Goal: Task Accomplishment & Management: Complete application form

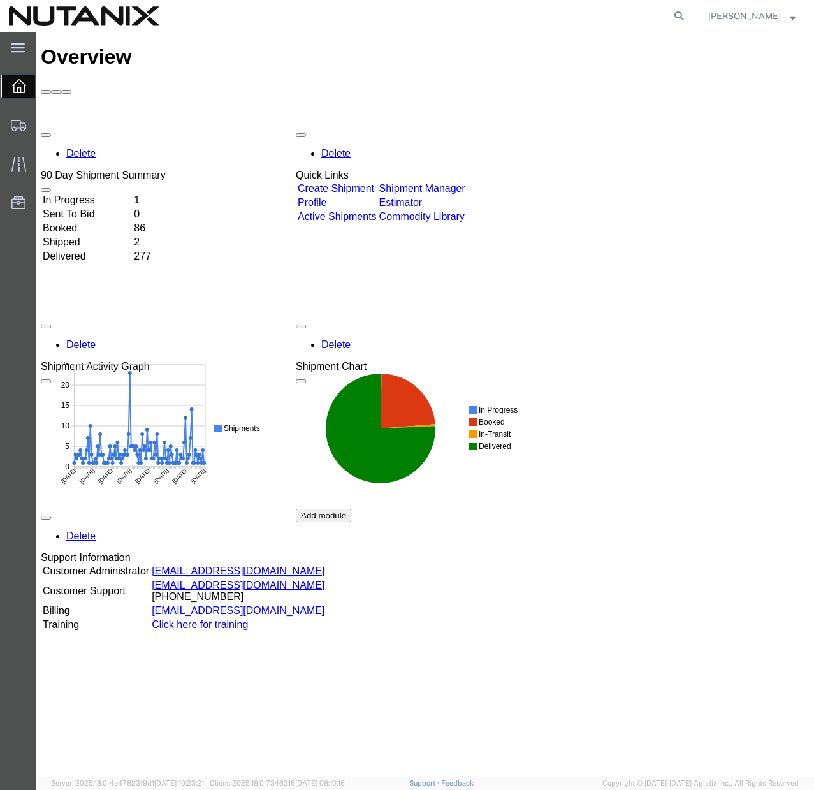
click at [362, 183] on link "Create Shipment" at bounding box center [336, 188] width 77 height 11
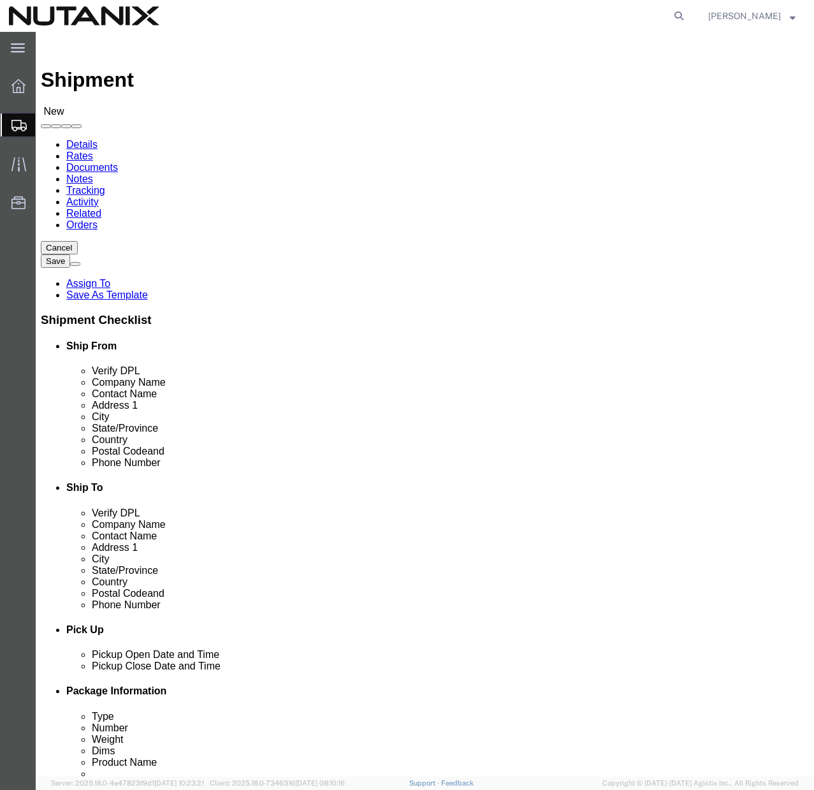
select select
click span
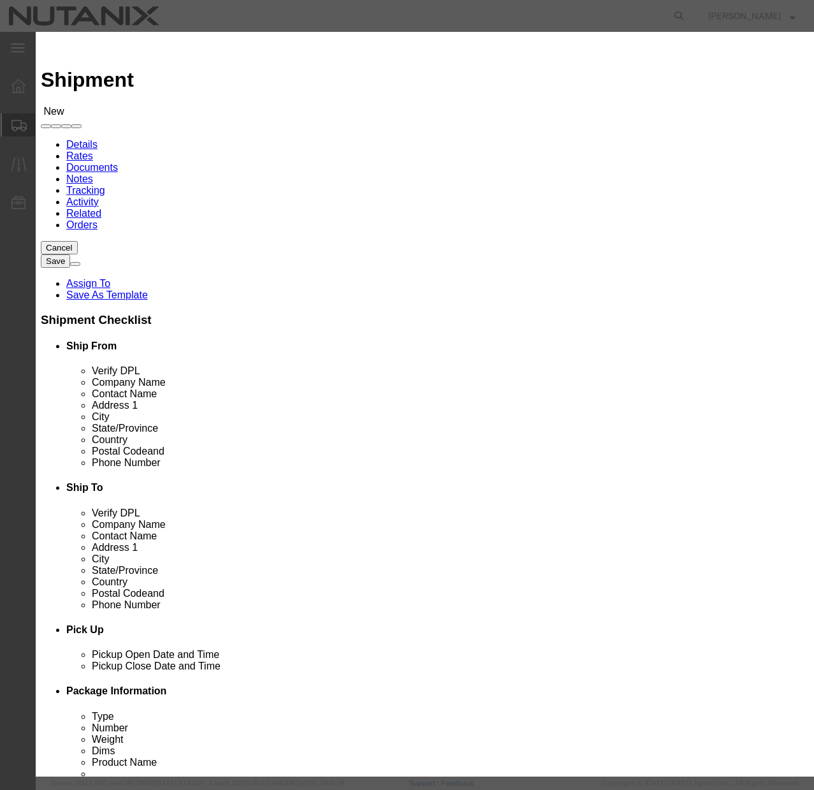
click button "Select"
select select
type input "Nutanix / [GEOGRAPHIC_DATA]"
type input "[PERSON_NAME]"
type input "[STREET_ADDRESS]"
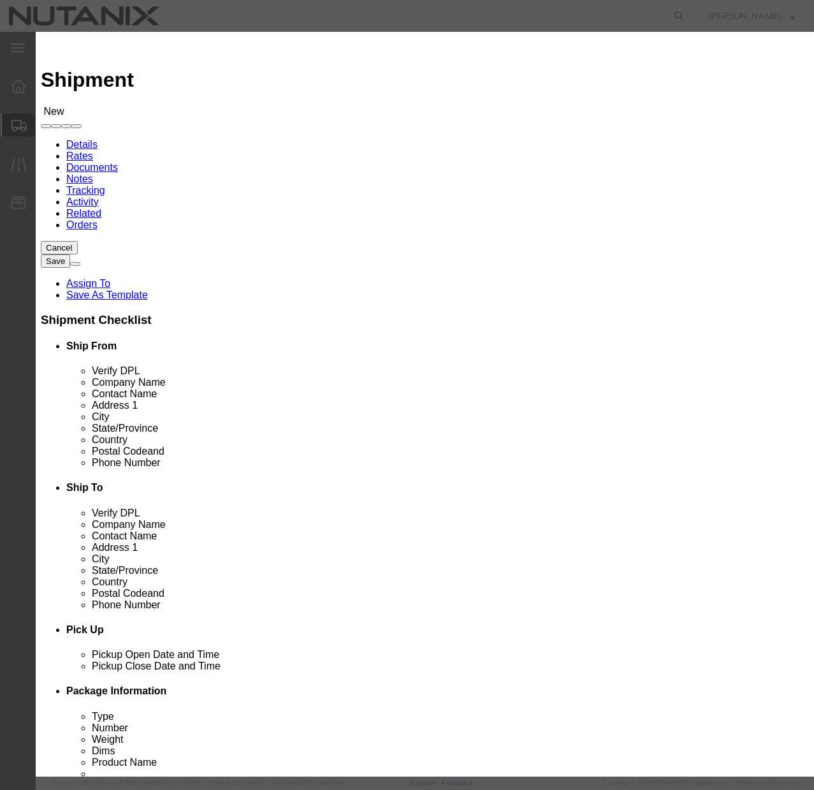
type input "Ste 700"
type input "[GEOGRAPHIC_DATA]"
type input "27701"
type input "[PHONE_NUMBER]"
type input "[PERSON_NAME][EMAIL_ADDRESS][PERSON_NAME][DOMAIN_NAME]"
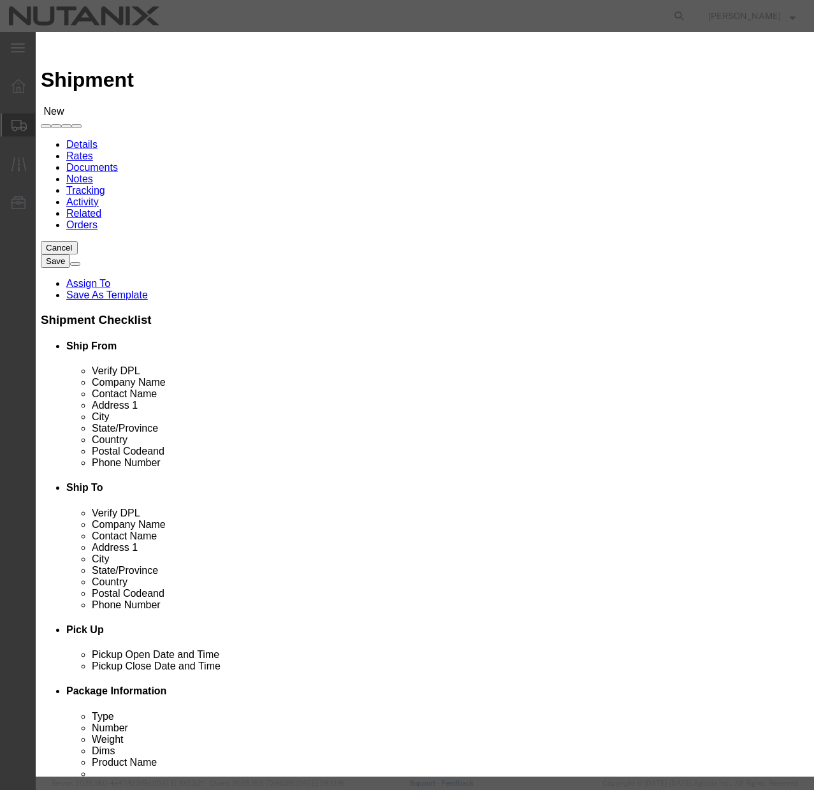
checkbox input "true"
select select "NC"
click button "Close"
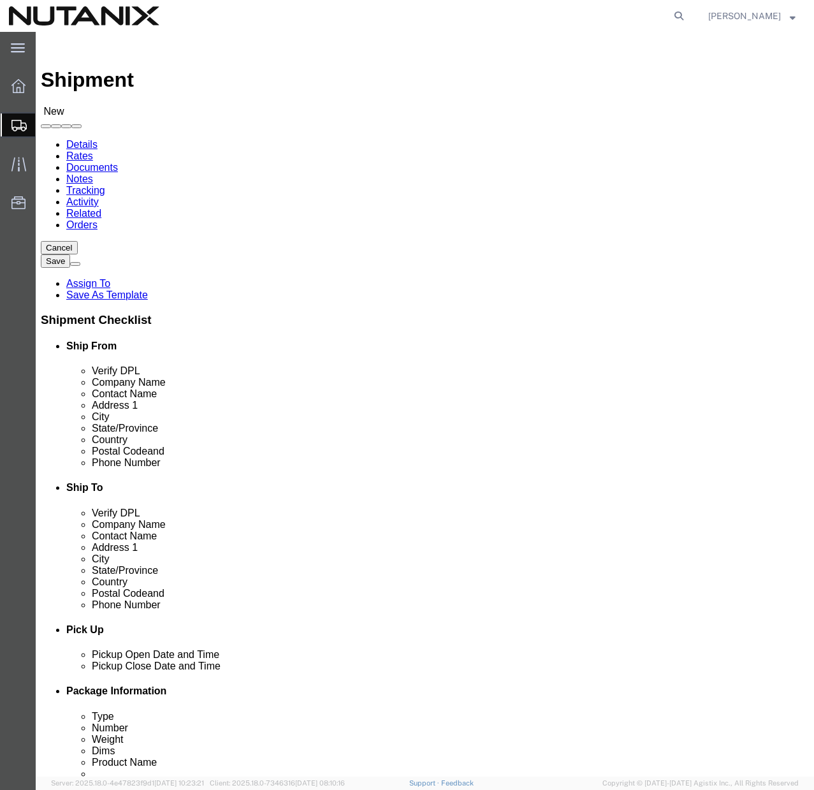
click input "text"
type input "[PERSON_NAME]"
click input "text"
type input "[PERSON_NAME]"
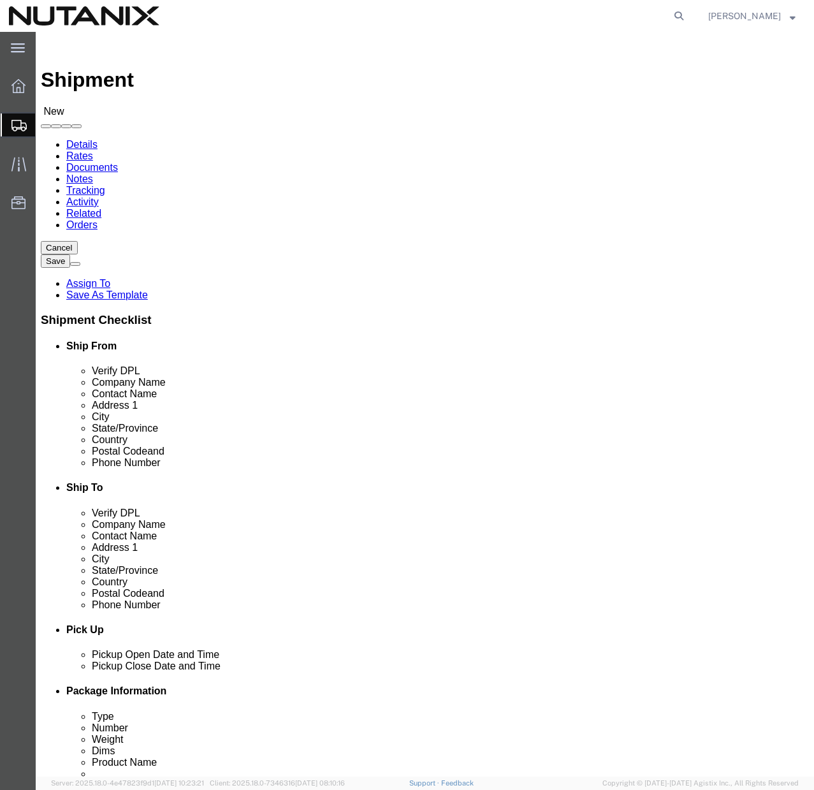
click input "text"
paste input "[STREET_ADDRESS]"
type input "[STREET_ADDRESS]"
select select
click input "text"
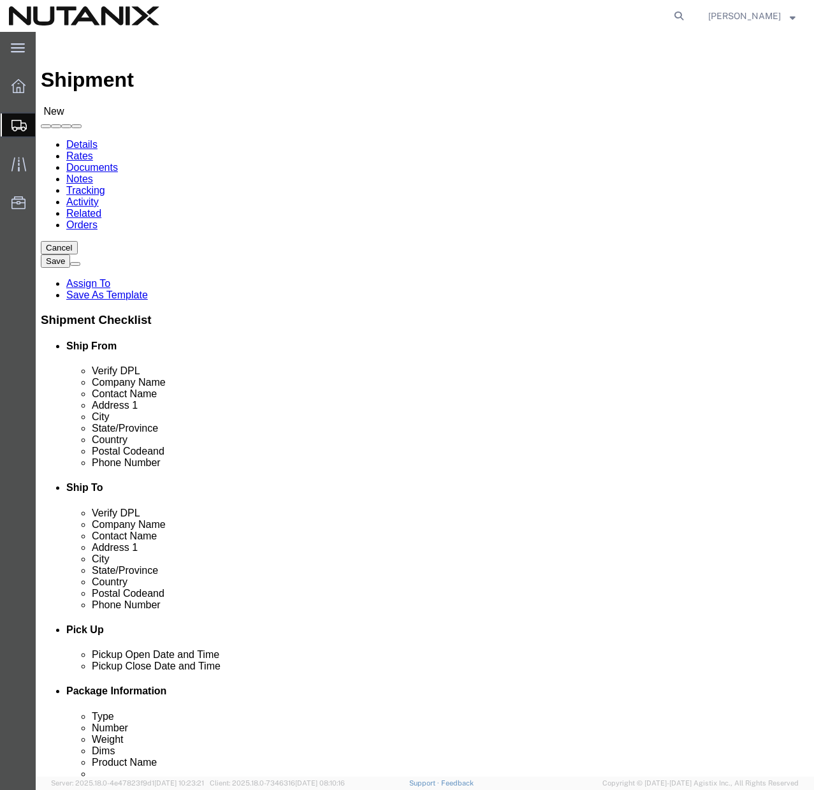
type input "#1"
click input "text"
type input "[GEOGRAPHIC_DATA]"
select select
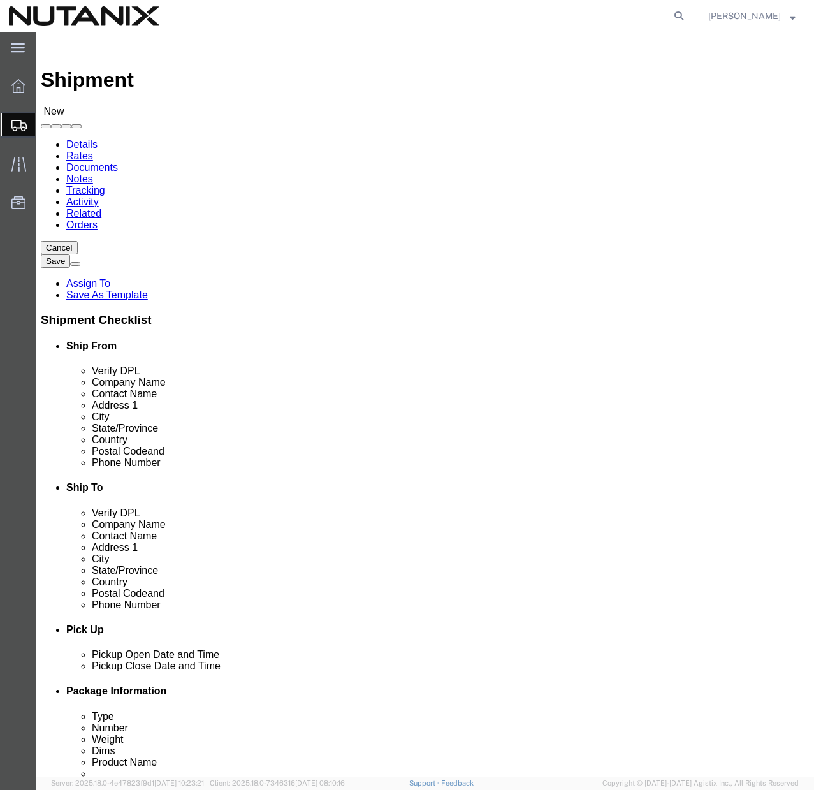
select select "ME"
click input "Postal Code"
type input "04468"
select select
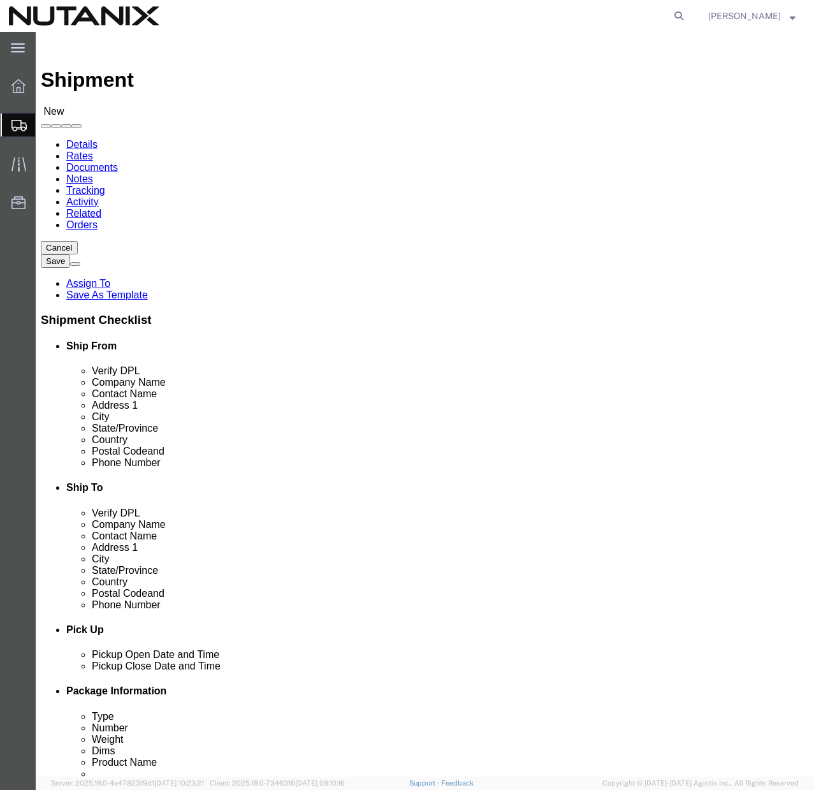
click input "text"
paste input "[PHONE_NUMBER]"
type input "[PHONE_NUMBER]"
click input "text"
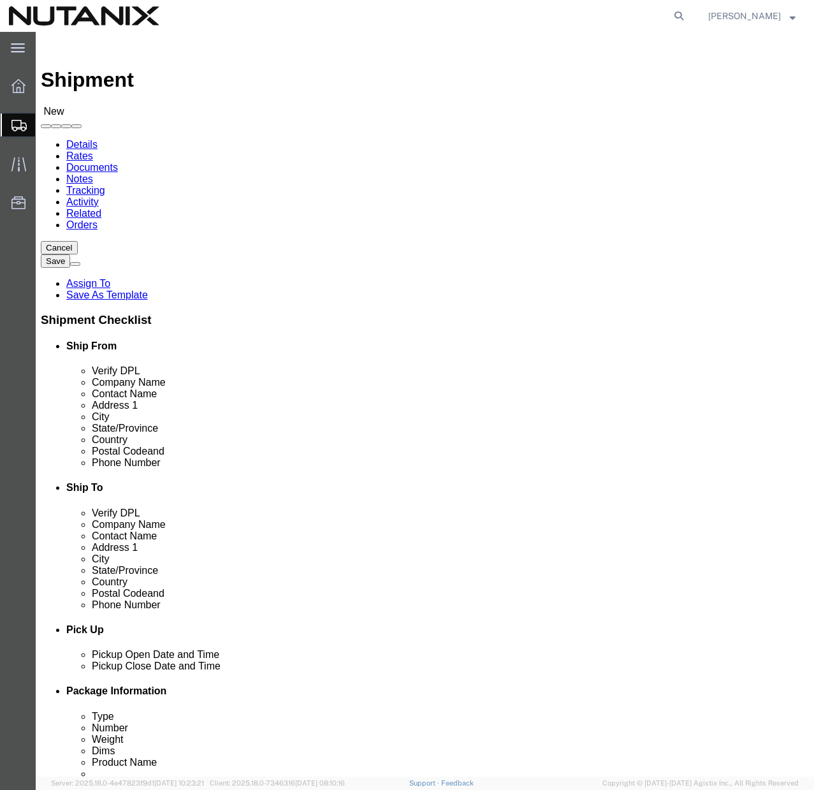
paste input "[EMAIL_ADDRESS][PERSON_NAME][DOMAIN_NAME]"
type input "[EMAIL_ADDRESS][PERSON_NAME][DOMAIN_NAME]"
checkbox input "true"
click div "Pickup Date and Time"
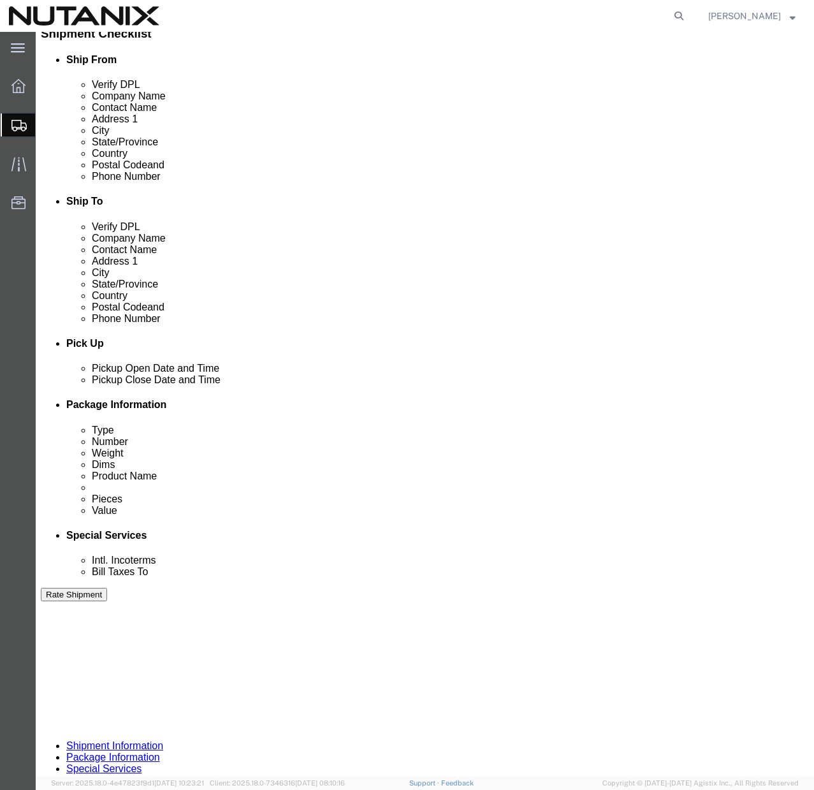
scroll to position [390, 0]
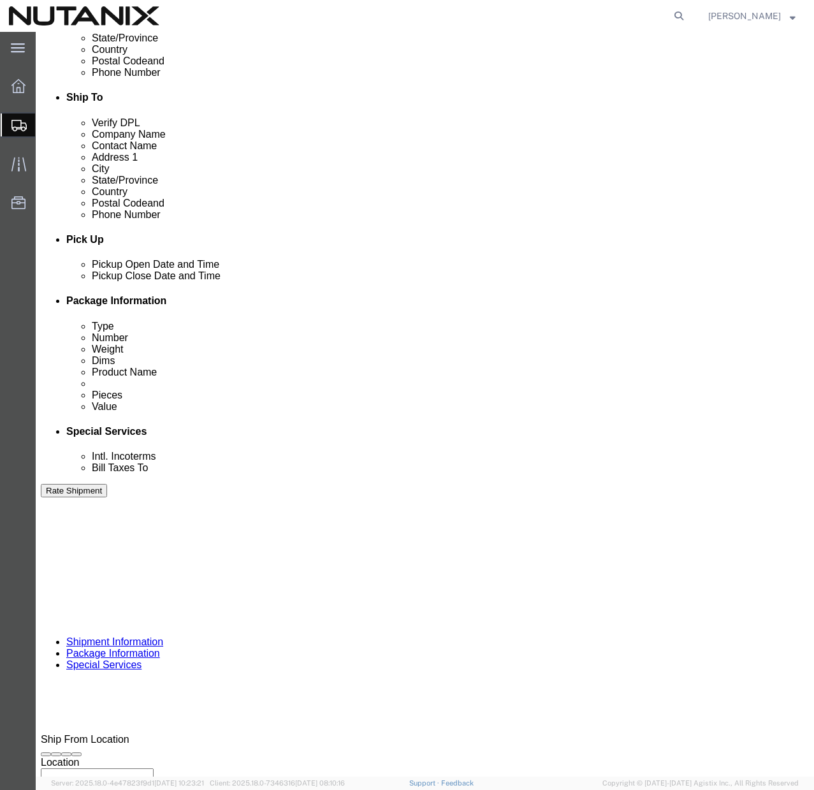
click input "text"
type input "79101"
click select "Select Account Type Activity ID Airline Appointment Number ASN Batch Request # …"
select select "PURCHORD"
click select "Select Account Type Activity ID Airline Appointment Number ASN Batch Request # …"
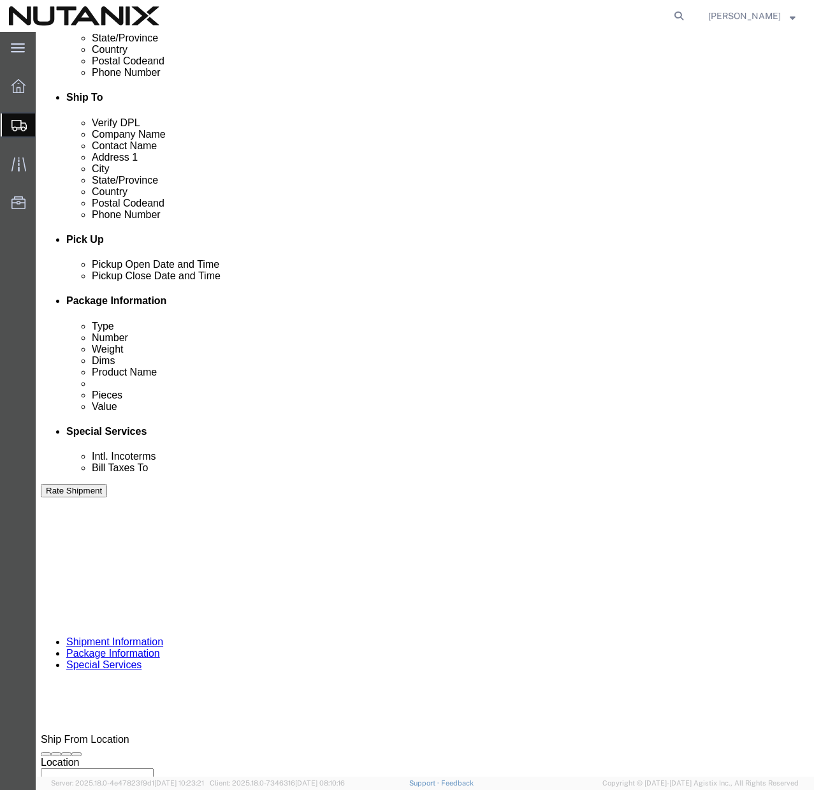
click input "text"
paste input "INC1068840"
type input "INC1068840"
click div "Pickup Date: Pickup Start Date Pickup Start Time Pickup Open Date and Time [DAT…"
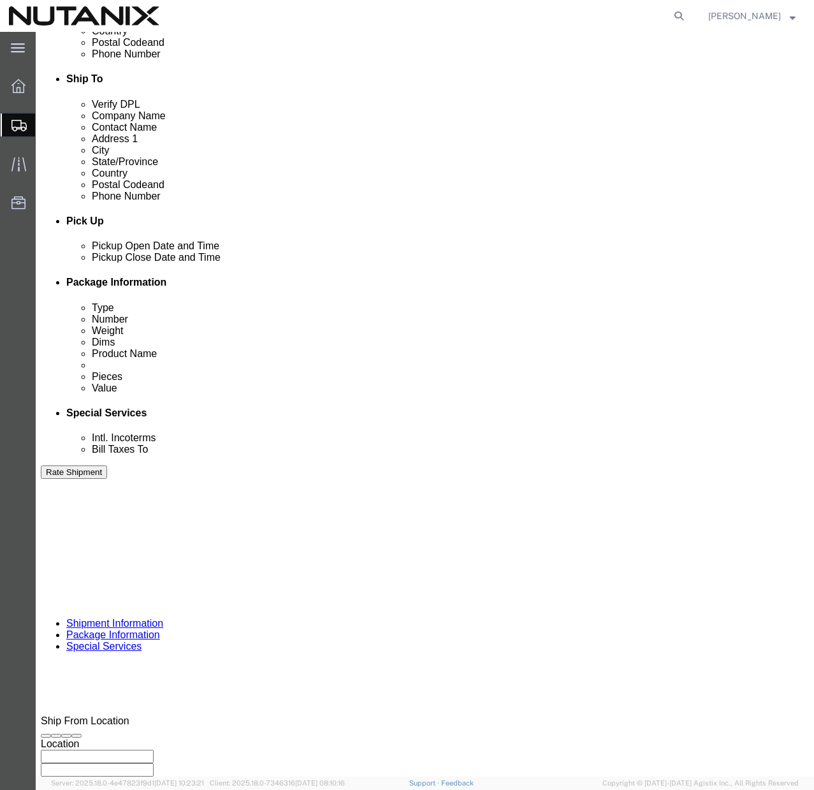
scroll to position [463, 0]
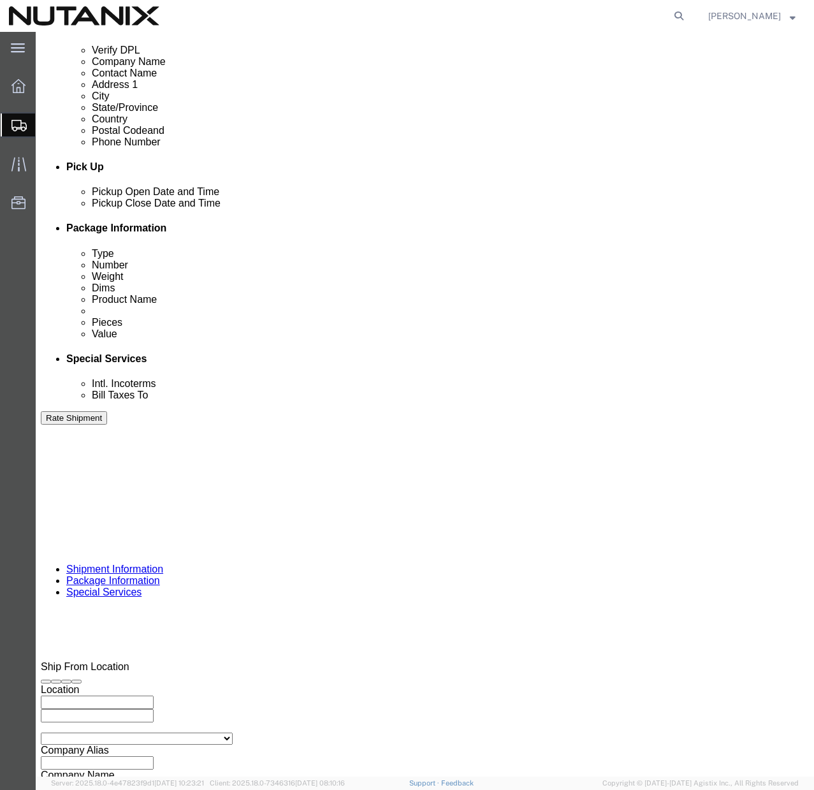
click button "Continue"
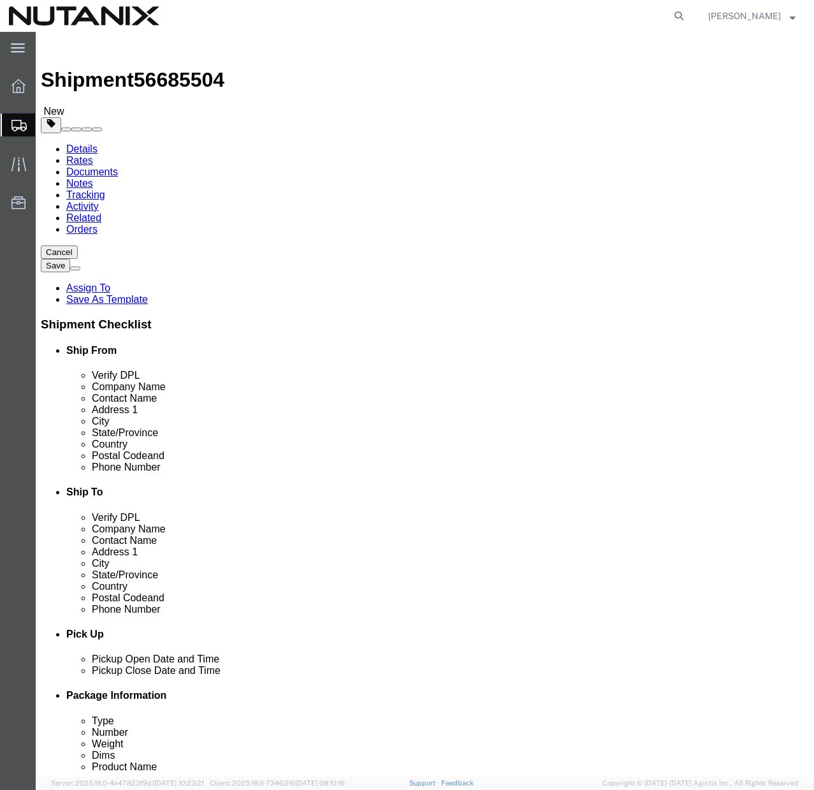
click select "Select Bale(s) Basket(s) Bolt(s) Bottle(s) Buckets Bulk Bundle(s) Can(s) Cardbo…"
select select "YRPK"
click select "Select Bale(s) Basket(s) Bolt(s) Bottle(s) Buckets Bulk Bundle(s) Can(s) Cardbo…"
click input "text"
type input "16"
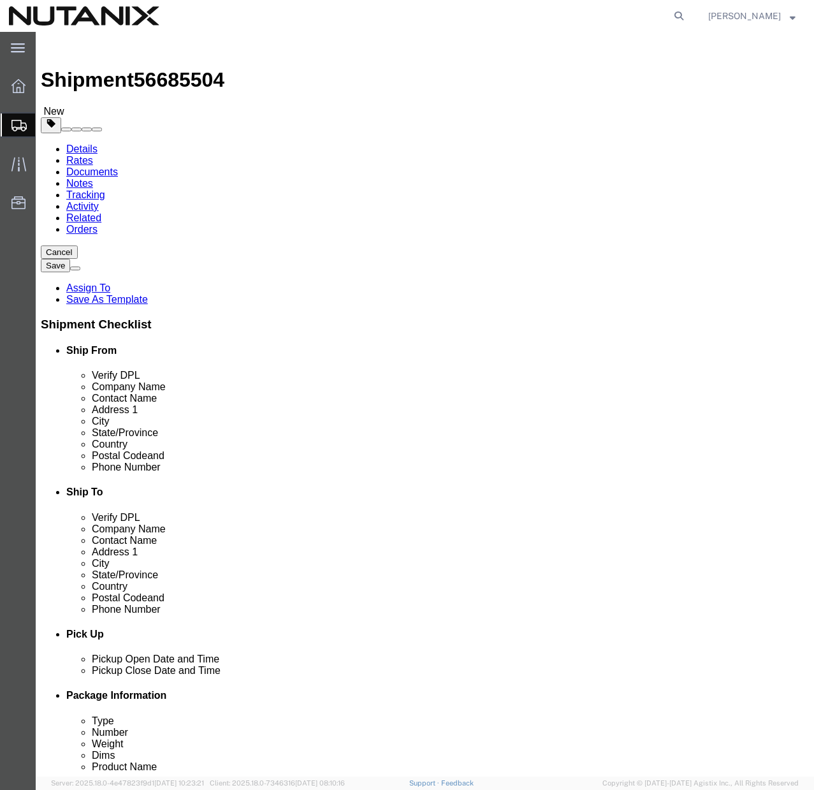
click input "text"
click input "14"
type input "12"
click input "text"
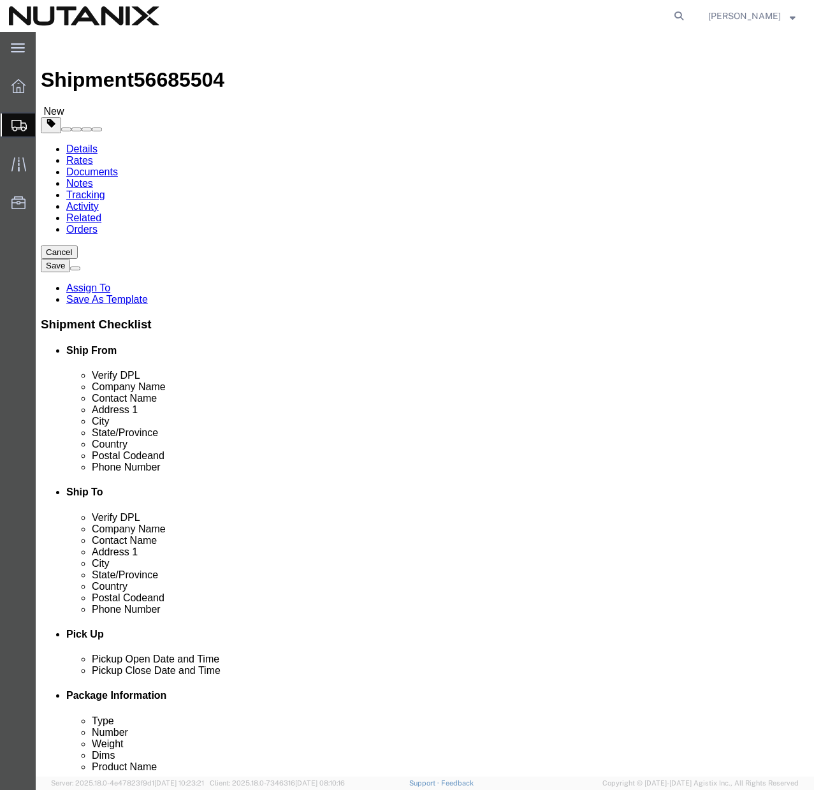
type input "4"
click input "0.00"
type input "6"
click link "Add Content"
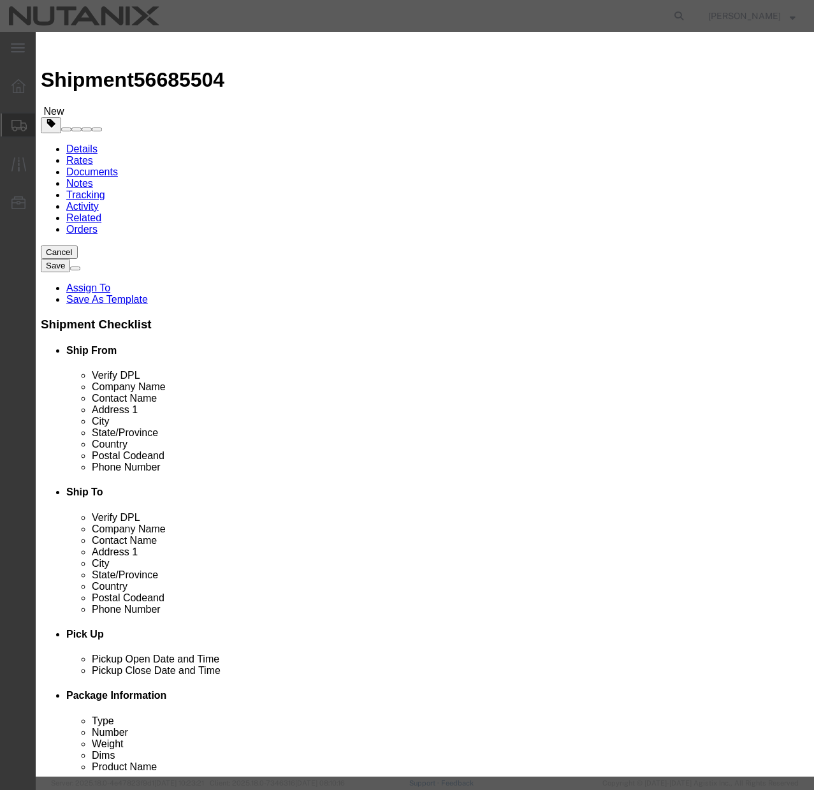
click input "text"
type input "MacBook Pro"
click input "0"
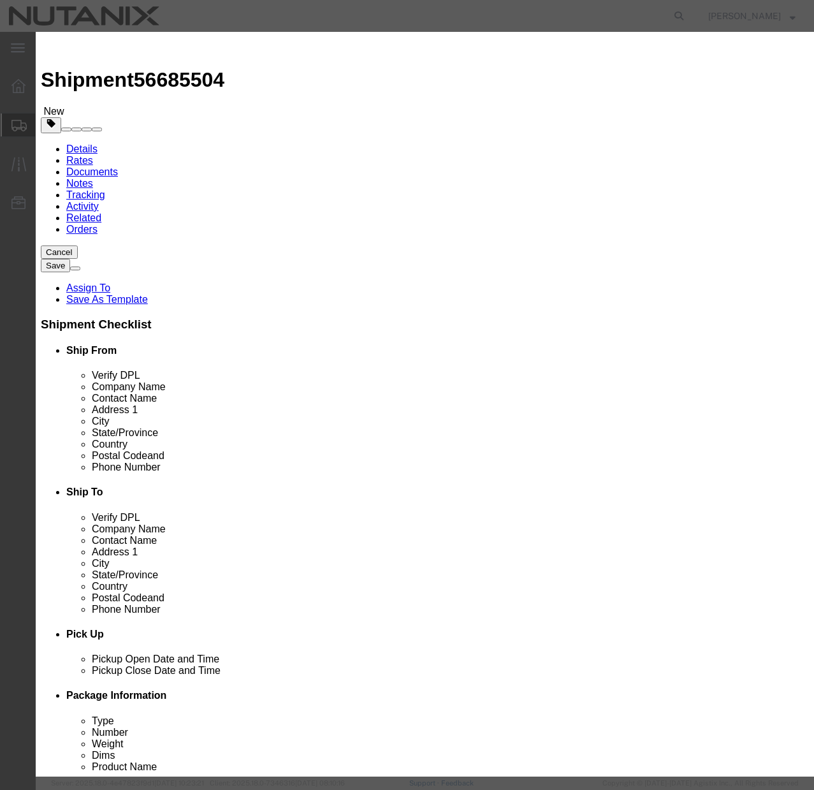
type input "1"
click div "Product Name MacBook Pro Pieces 1 Select Bag Barrels 100Board Feet Bottle Box B…"
click input "text"
type input "1850"
click label "Class"
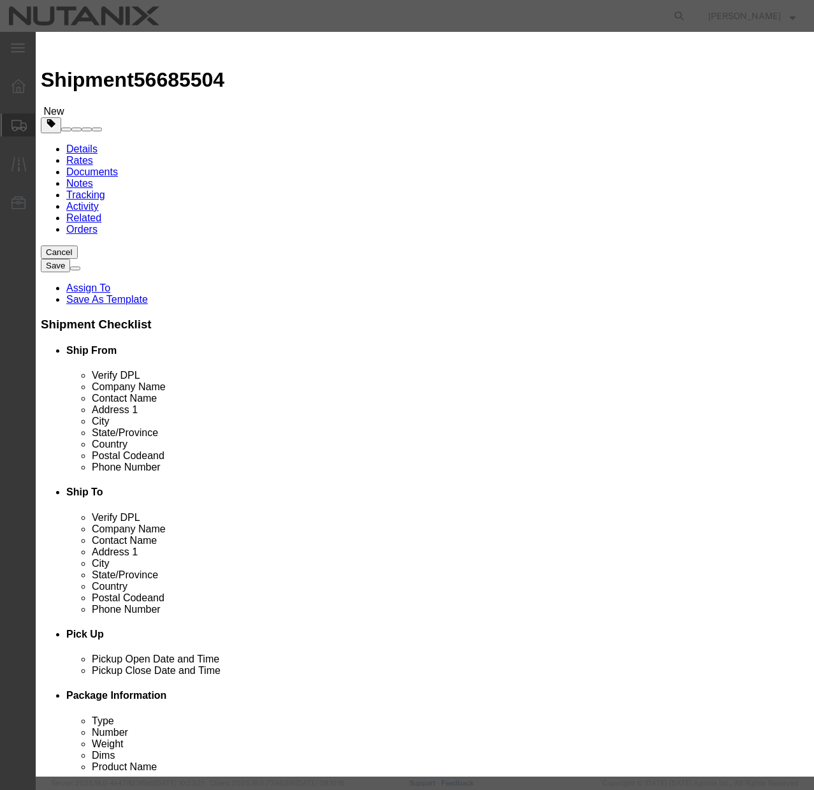
click input "checkbox"
checkbox input "true"
click input "Ion Contained in Equipment (UN3481, PI967)"
checkbox input "true"
click button "Save & Close"
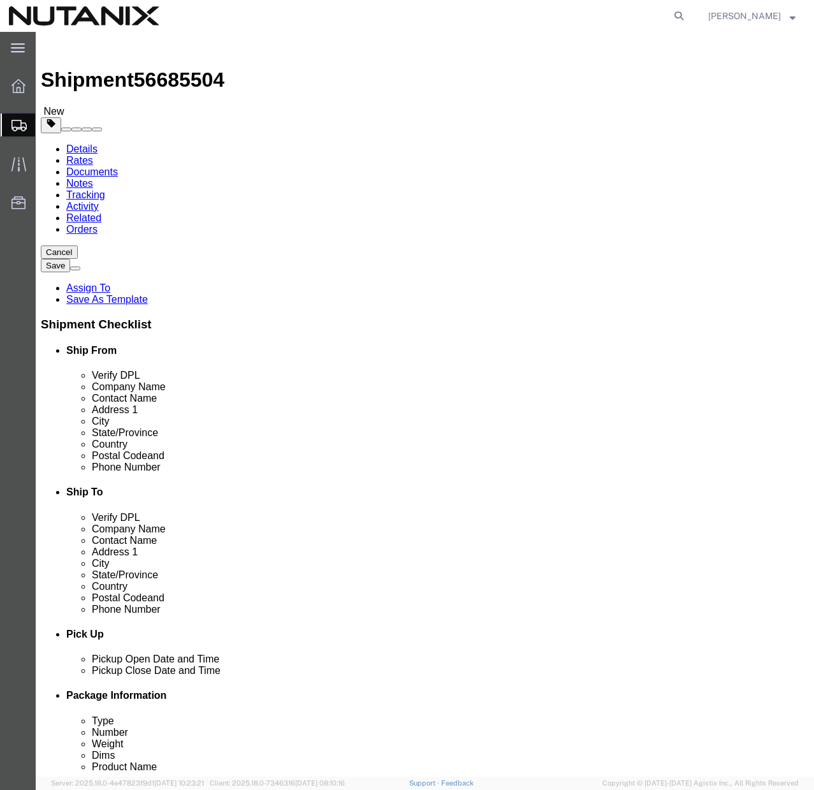
click button "Continue"
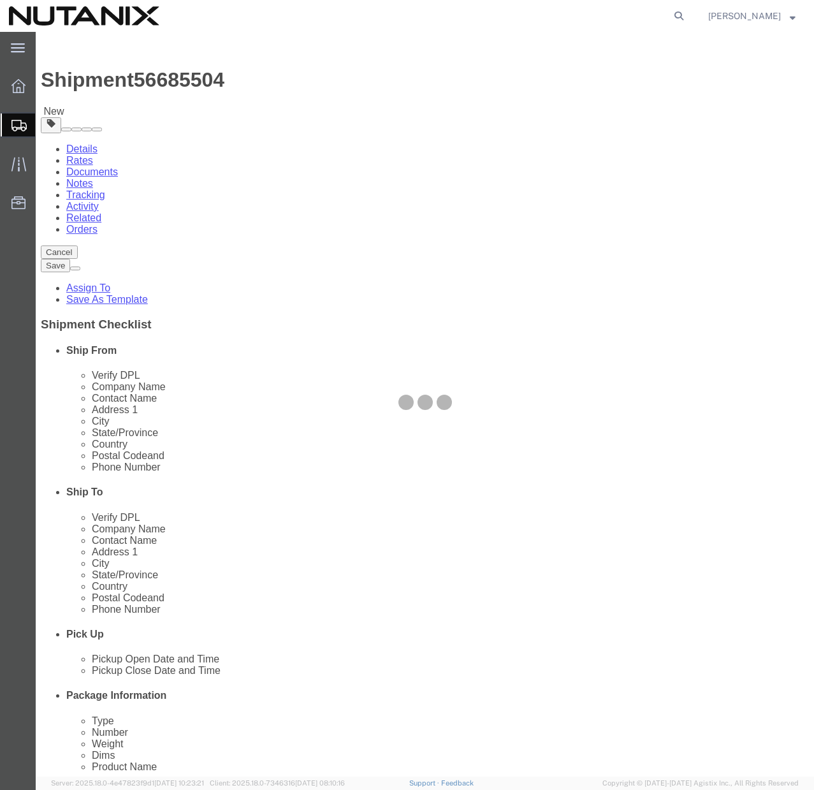
select select
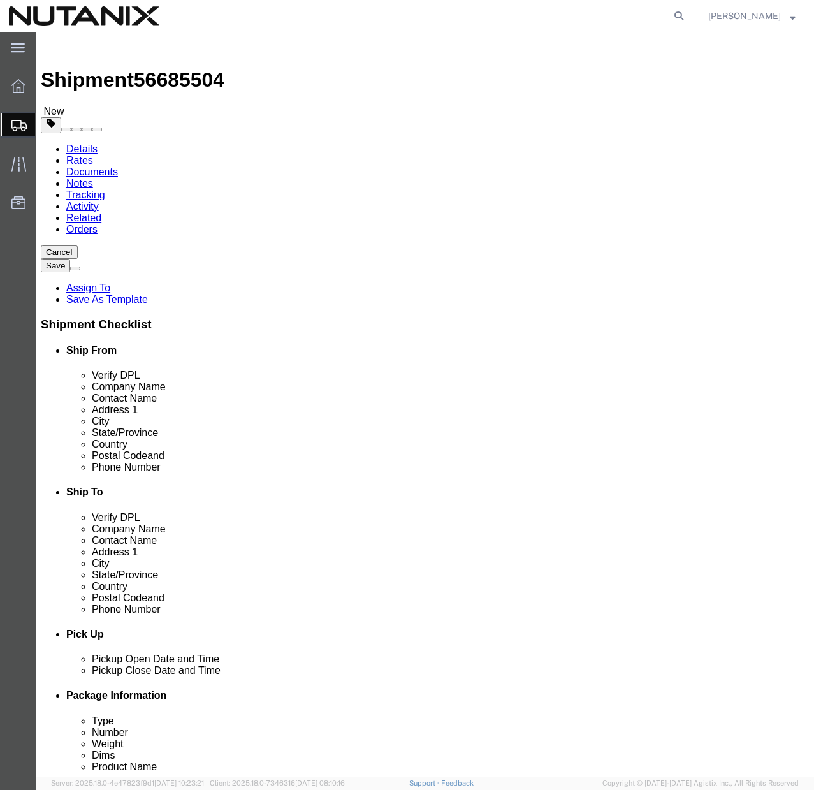
click select "Select Adult Signature Required Direct Signature Required No Signature Required…"
select select "SignReqOnDeliveryFlag"
click select "Select Adult Signature Required Direct Signature Required No Signature Required…"
click button "Rate Shipment"
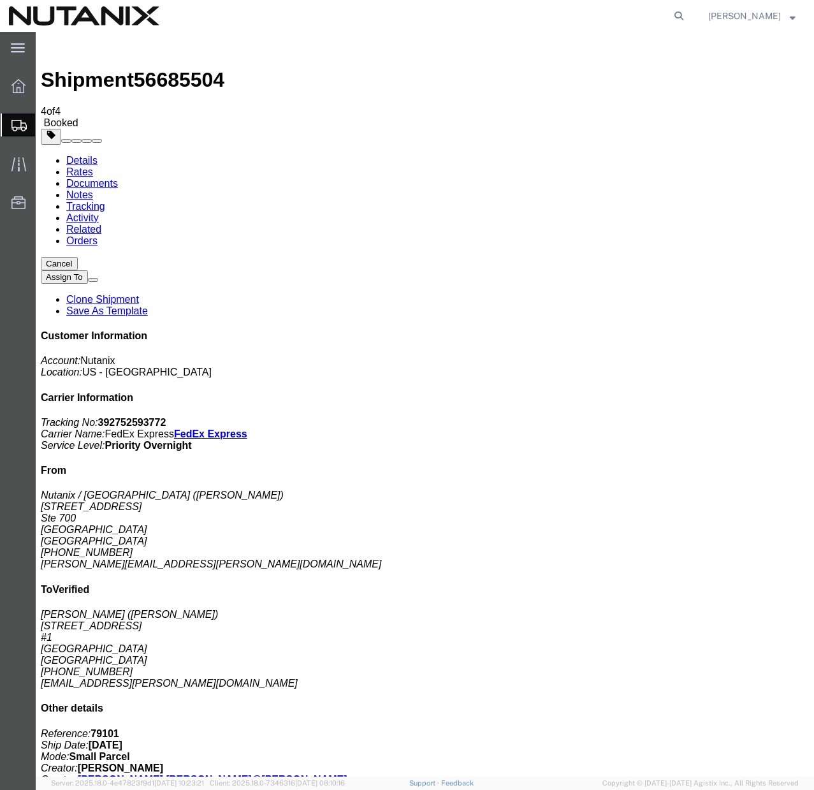
copy td "Tracking No.: 392752593772"
